Goal: Book appointment/travel/reservation

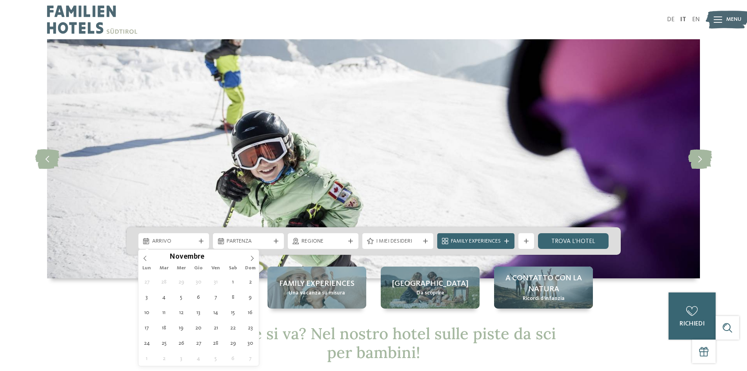
click at [251, 256] on icon at bounding box center [251, 257] width 5 height 5
type div "[DATE]"
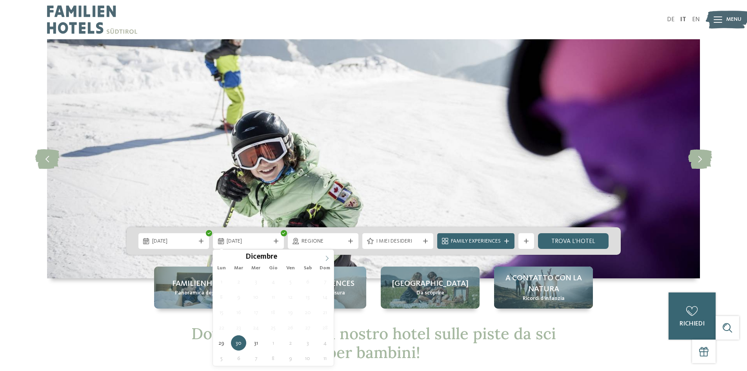
type input "****"
click at [326, 259] on icon at bounding box center [326, 257] width 5 height 5
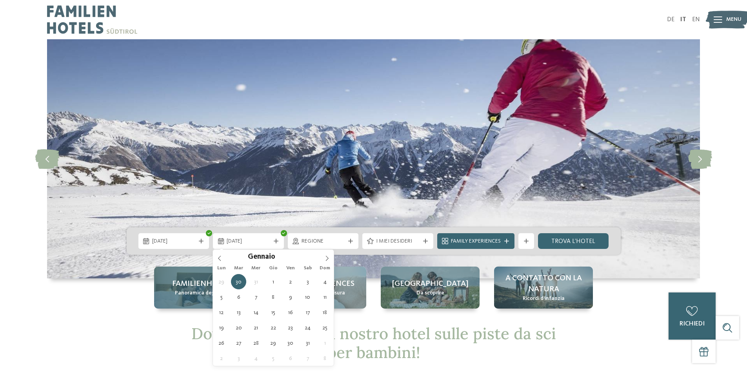
type div "[DATE]"
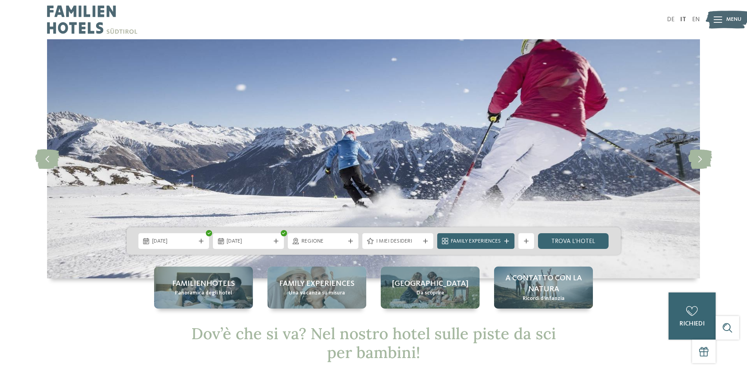
click at [353, 241] on icon at bounding box center [350, 240] width 5 height 5
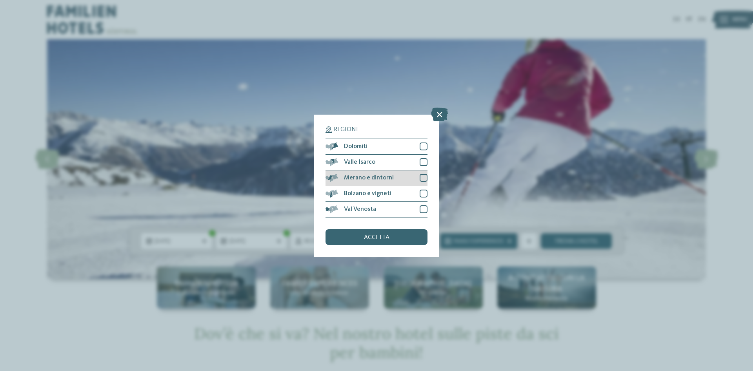
click at [422, 177] on div at bounding box center [424, 178] width 8 height 8
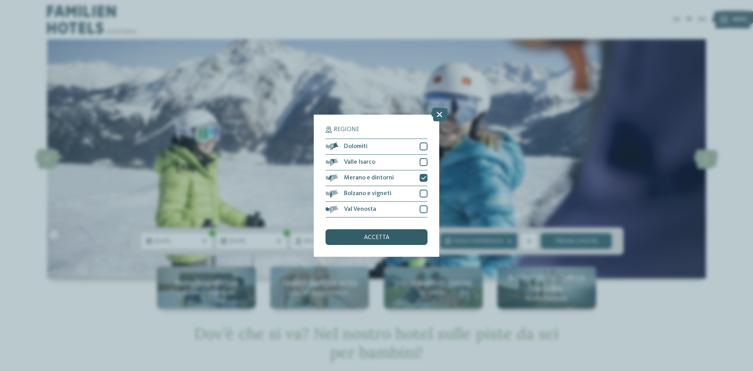
click at [374, 237] on span "accetta" at bounding box center [376, 237] width 25 height 6
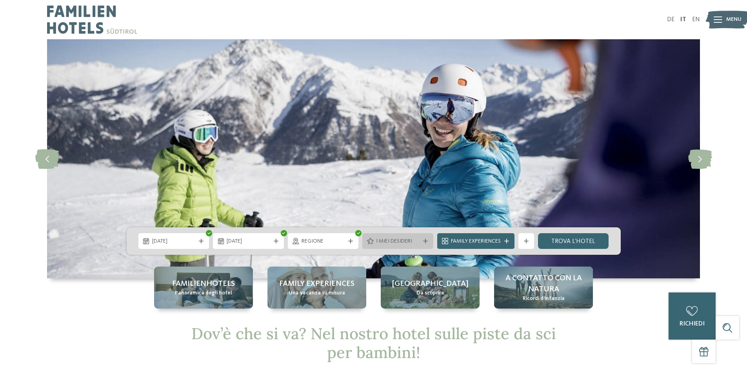
click at [387, 244] on span "I miei desideri" at bounding box center [398, 241] width 44 height 8
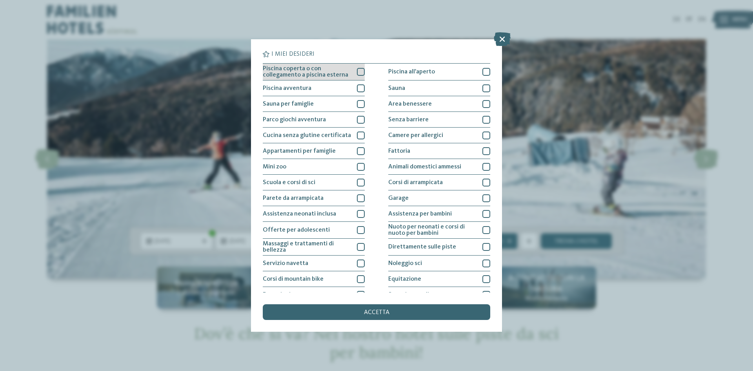
click at [358, 70] on div at bounding box center [361, 72] width 8 height 8
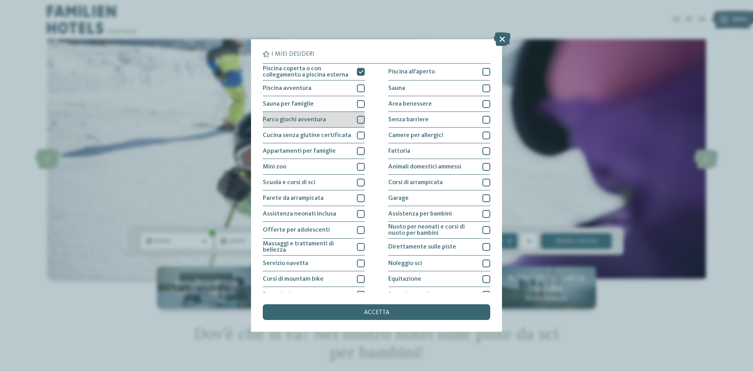
click at [357, 120] on div at bounding box center [361, 120] width 8 height 8
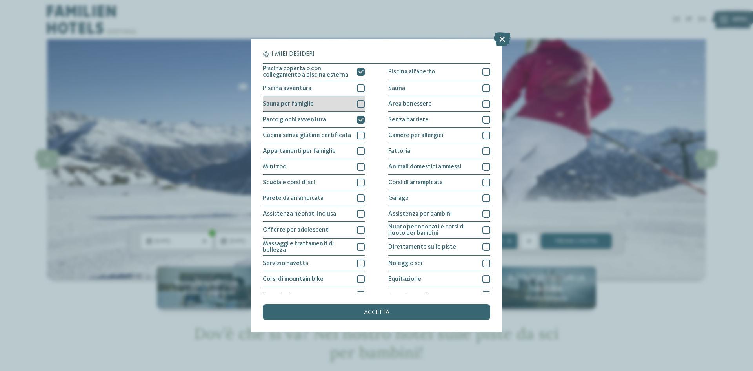
click at [359, 104] on div at bounding box center [361, 104] width 8 height 8
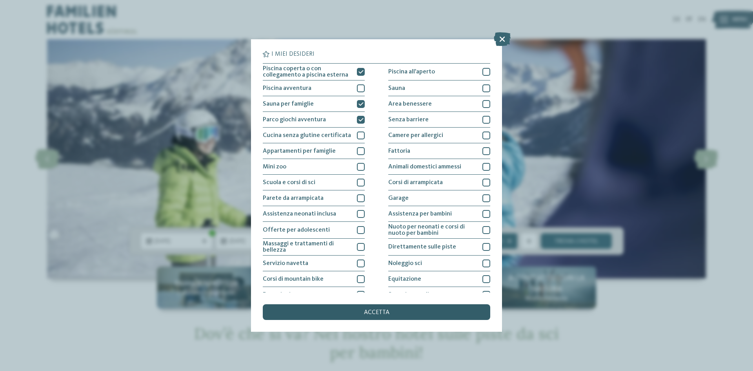
click at [351, 310] on div "accetta" at bounding box center [377, 312] width 228 height 16
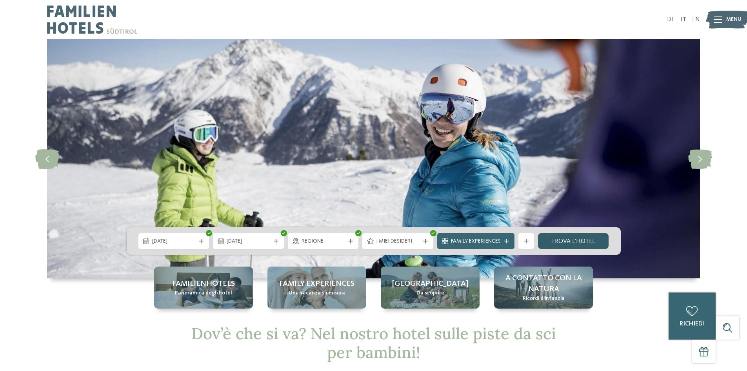
click at [554, 241] on link "trova l’hotel" at bounding box center [573, 241] width 71 height 16
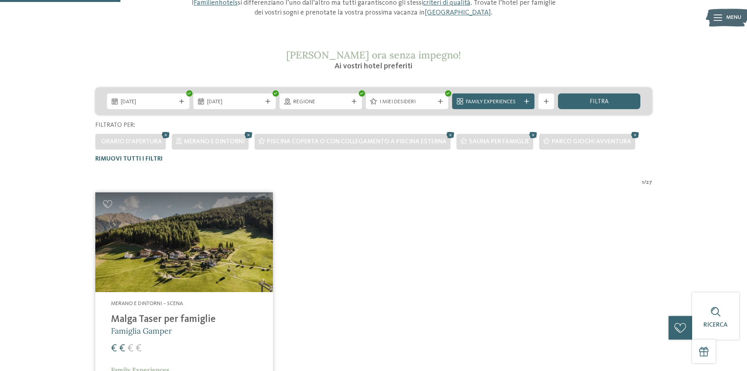
scroll to position [100, 0]
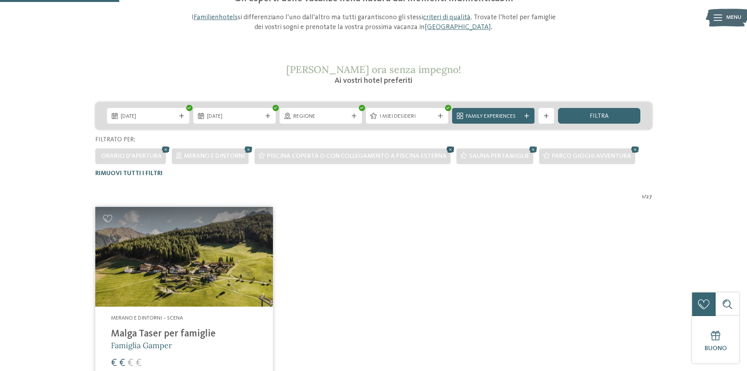
click at [446, 150] on icon at bounding box center [451, 149] width 12 height 10
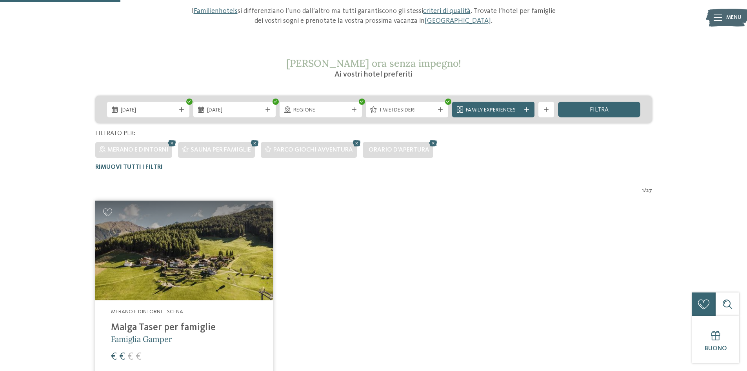
scroll to position [100, 0]
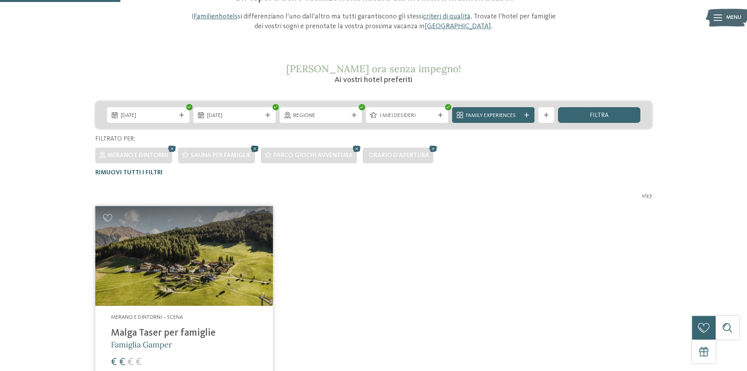
click at [255, 148] on icon at bounding box center [255, 149] width 12 height 10
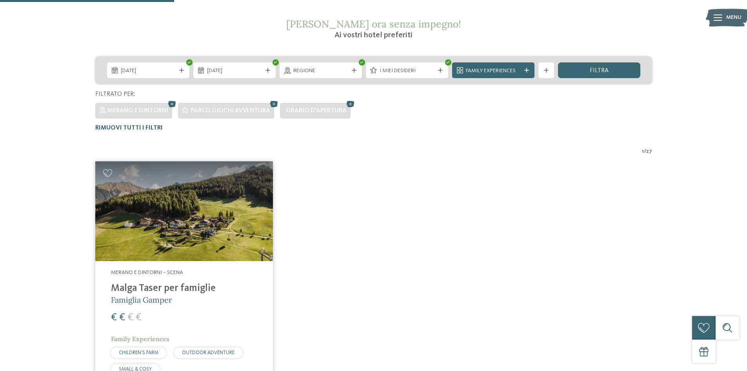
scroll to position [140, 0]
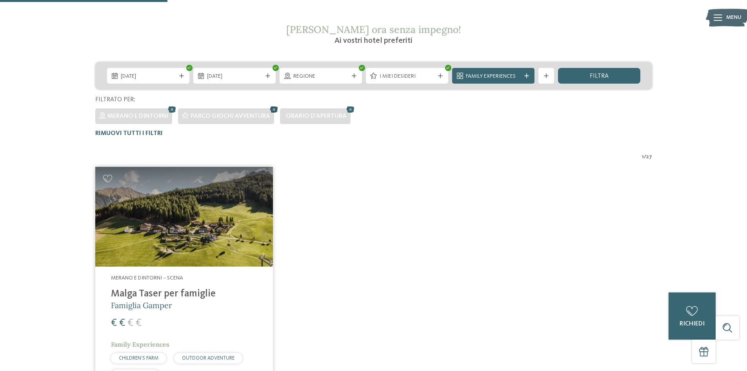
click at [273, 109] on icon at bounding box center [274, 109] width 12 height 10
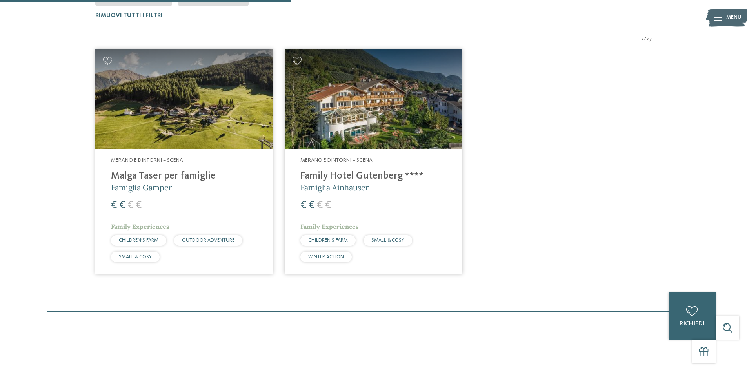
scroll to position [100, 0]
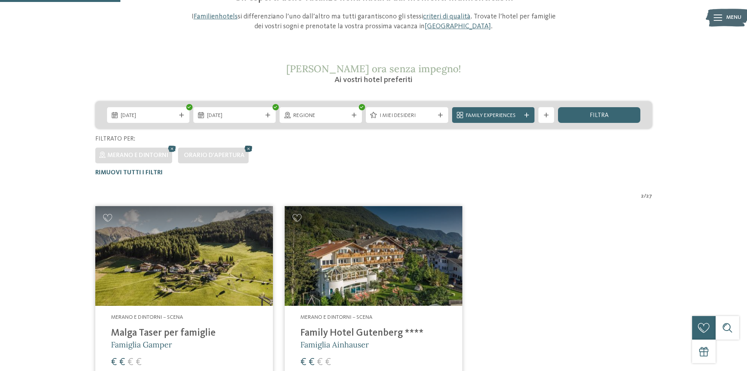
click at [246, 147] on icon at bounding box center [249, 149] width 12 height 10
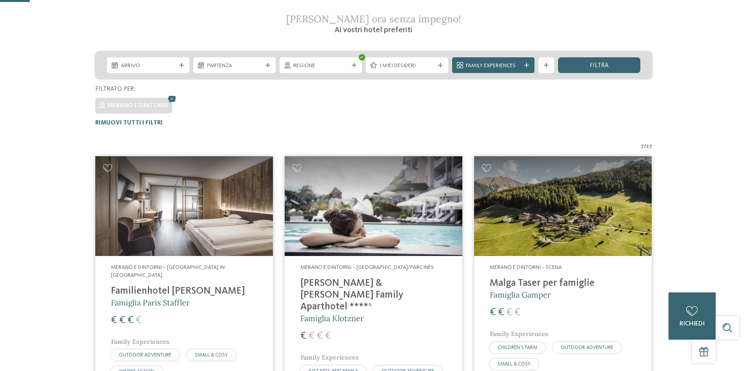
scroll to position [157, 0]
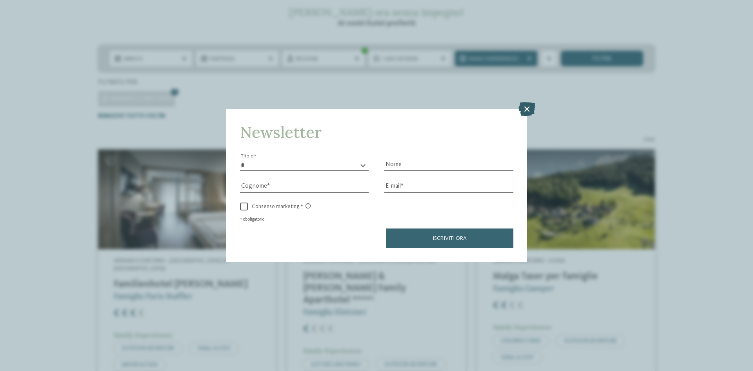
click at [526, 110] on icon at bounding box center [527, 109] width 17 height 14
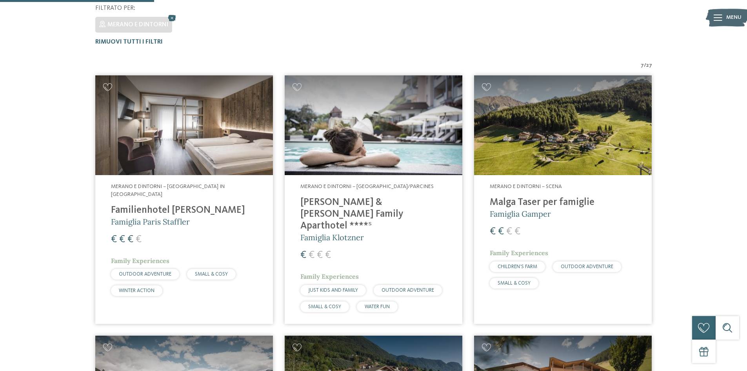
scroll to position [235, 0]
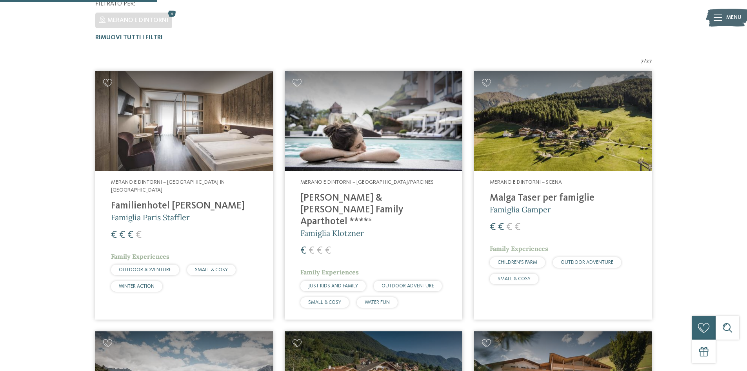
click at [561, 112] on img at bounding box center [563, 121] width 178 height 100
